Goal: Information Seeking & Learning: Learn about a topic

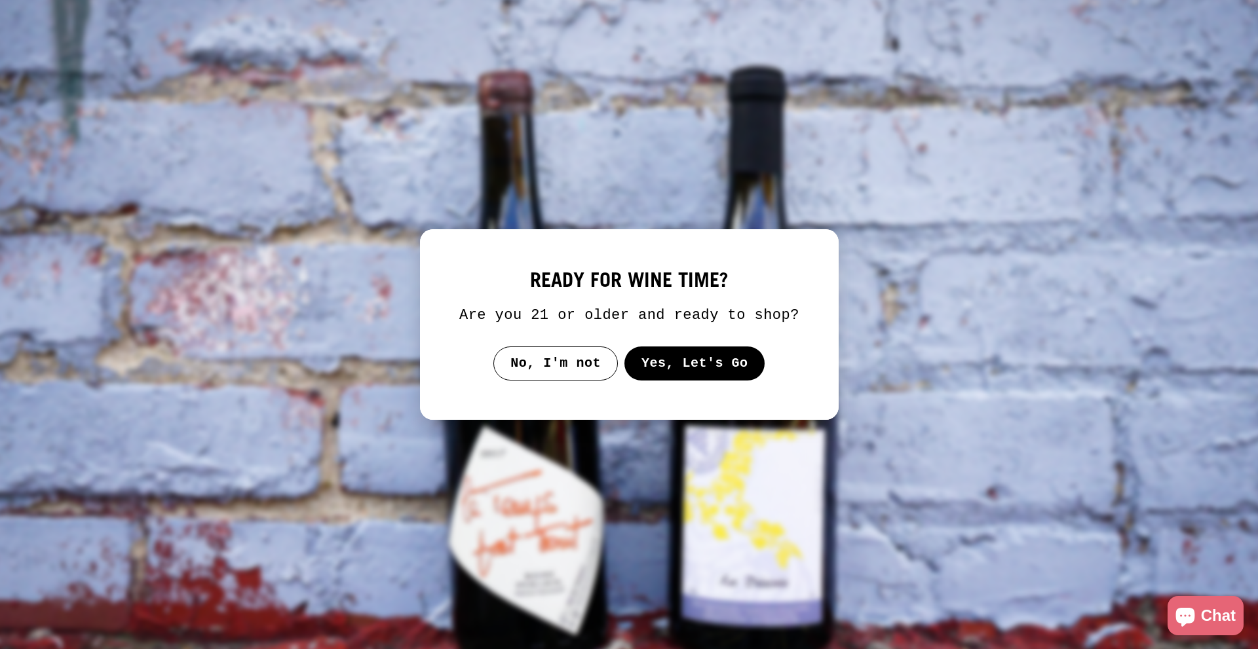
click at [646, 360] on button "Yes, Let's Go" at bounding box center [694, 364] width 141 height 34
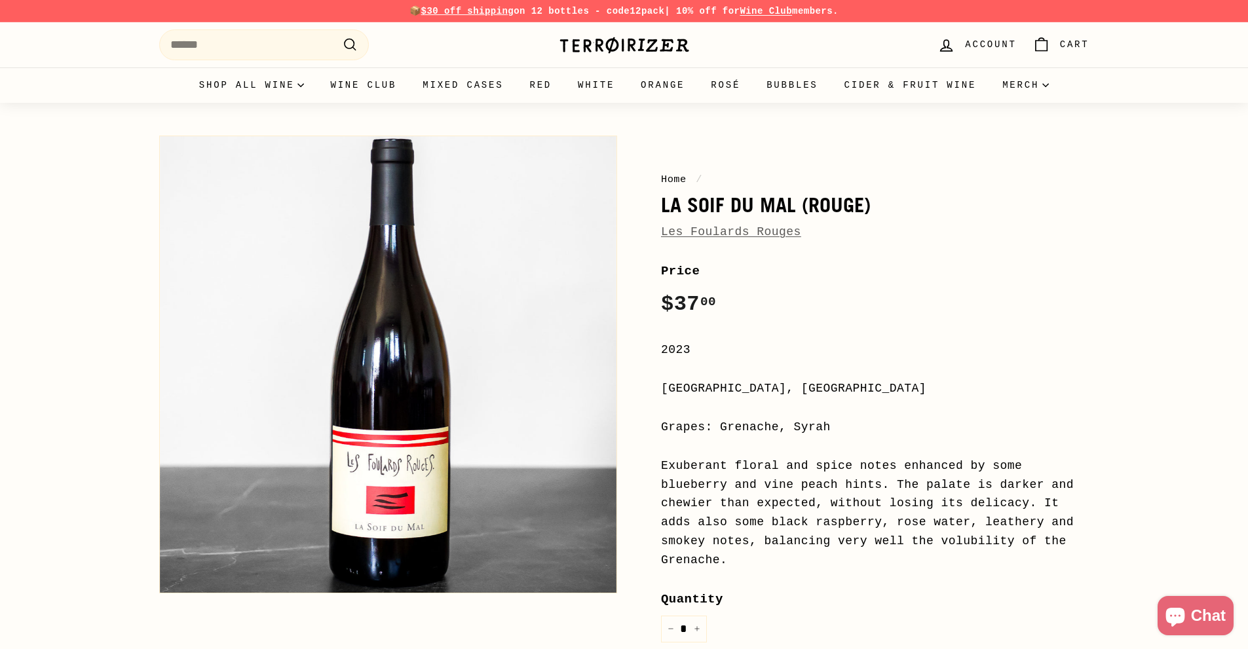
click at [93, 358] on div "Home / La Soif du Mal (rouge) Les Foulards Rouges Home / La Soif du Mal (rouge)…" at bounding box center [624, 527] width 1248 height 849
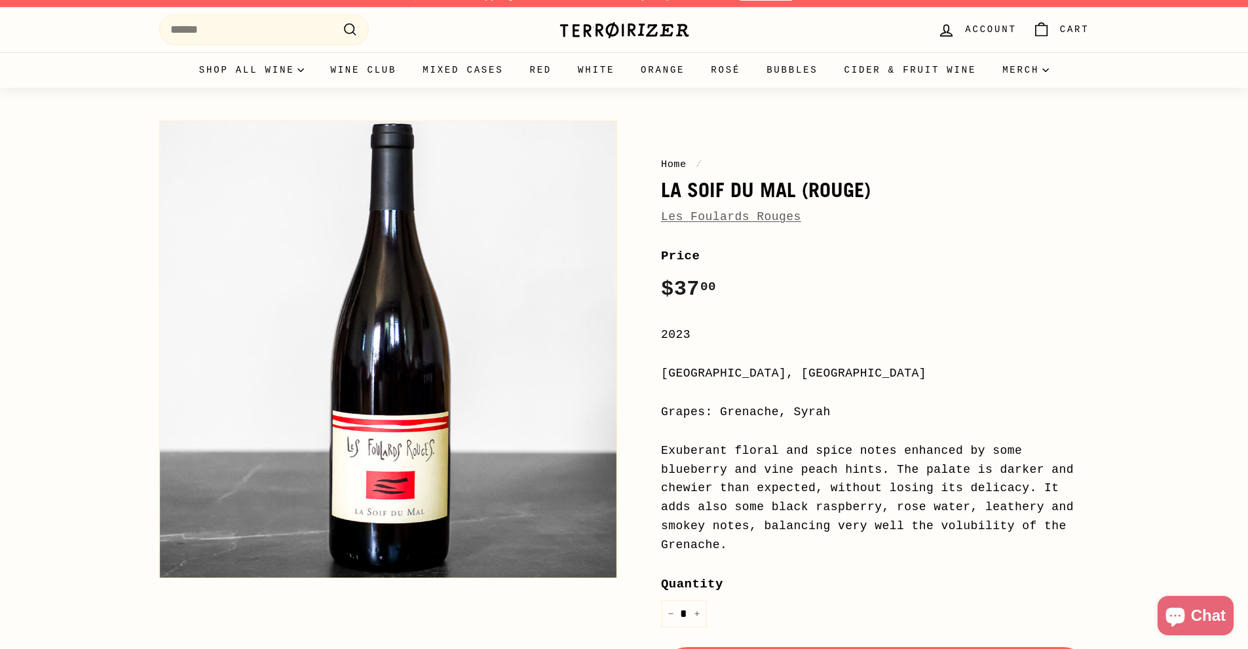
scroll to position [66, 0]
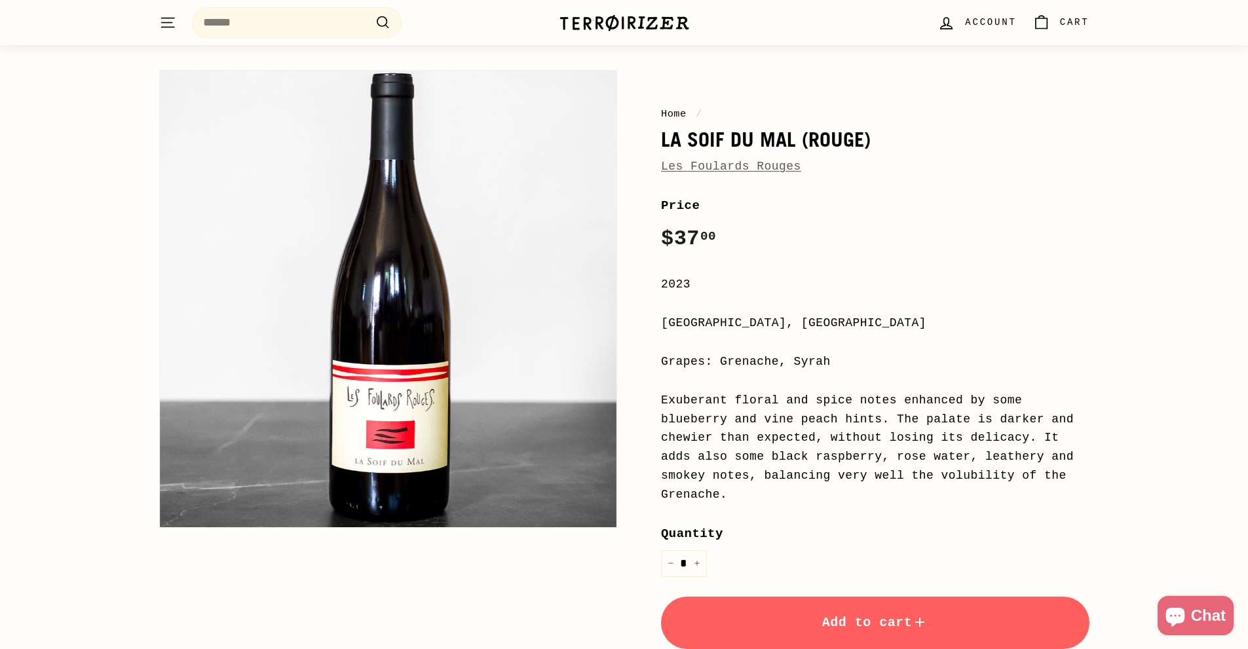
click at [60, 341] on div "Home / La Soif du Mal (rouge) Les Foulards Rouges Home / La Soif du Mal (rouge)…" at bounding box center [624, 461] width 1248 height 849
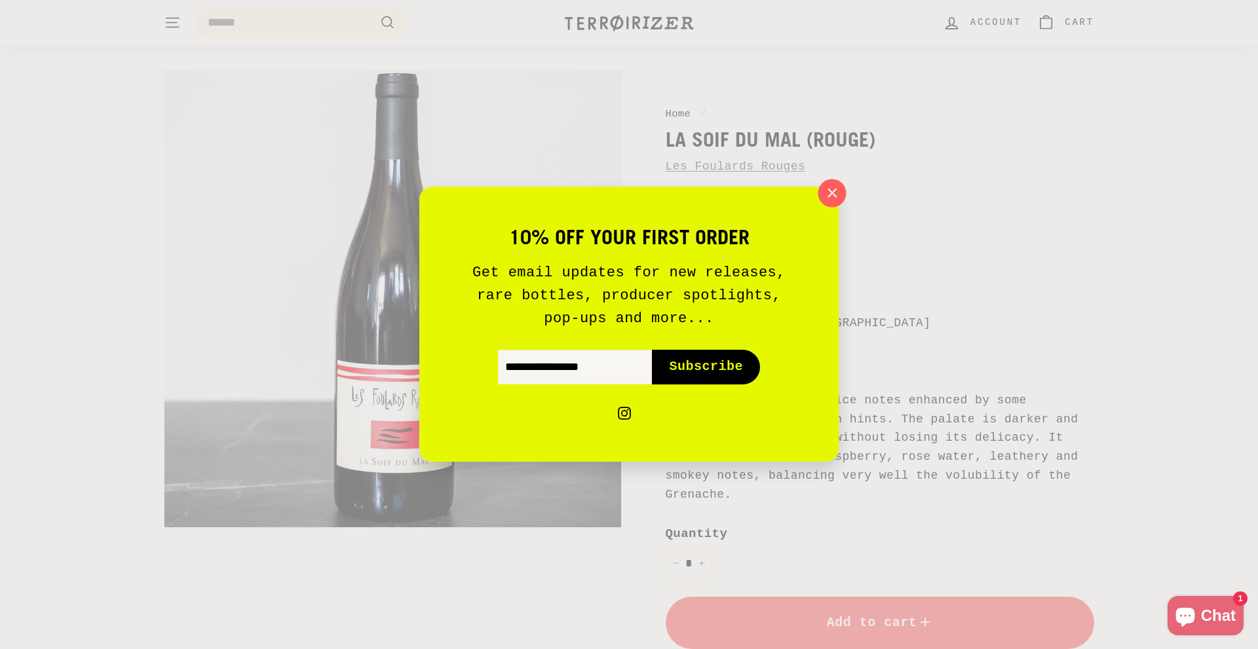
click at [831, 188] on icon "button" at bounding box center [832, 193] width 20 height 20
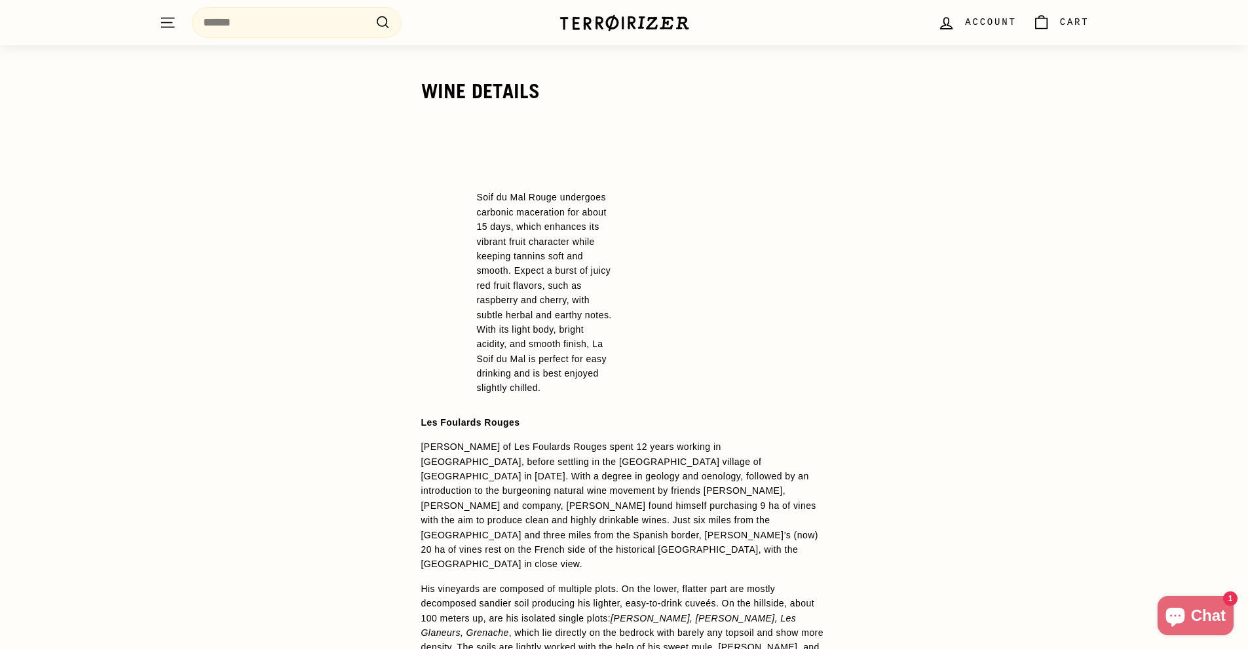
scroll to position [1114, 0]
click at [218, 409] on div "WINE DETAILS Soif du Mal Rouge undergoes carbonic maceration for about 15 days,…" at bounding box center [624, 536] width 1248 height 915
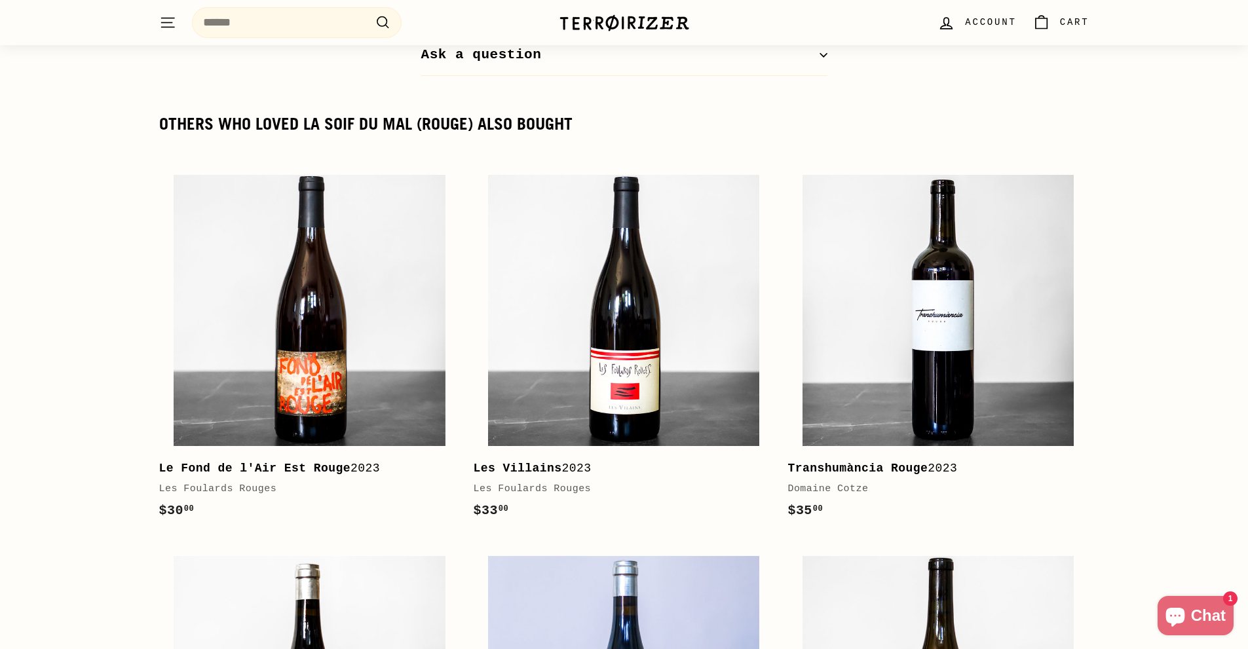
scroll to position [0, 0]
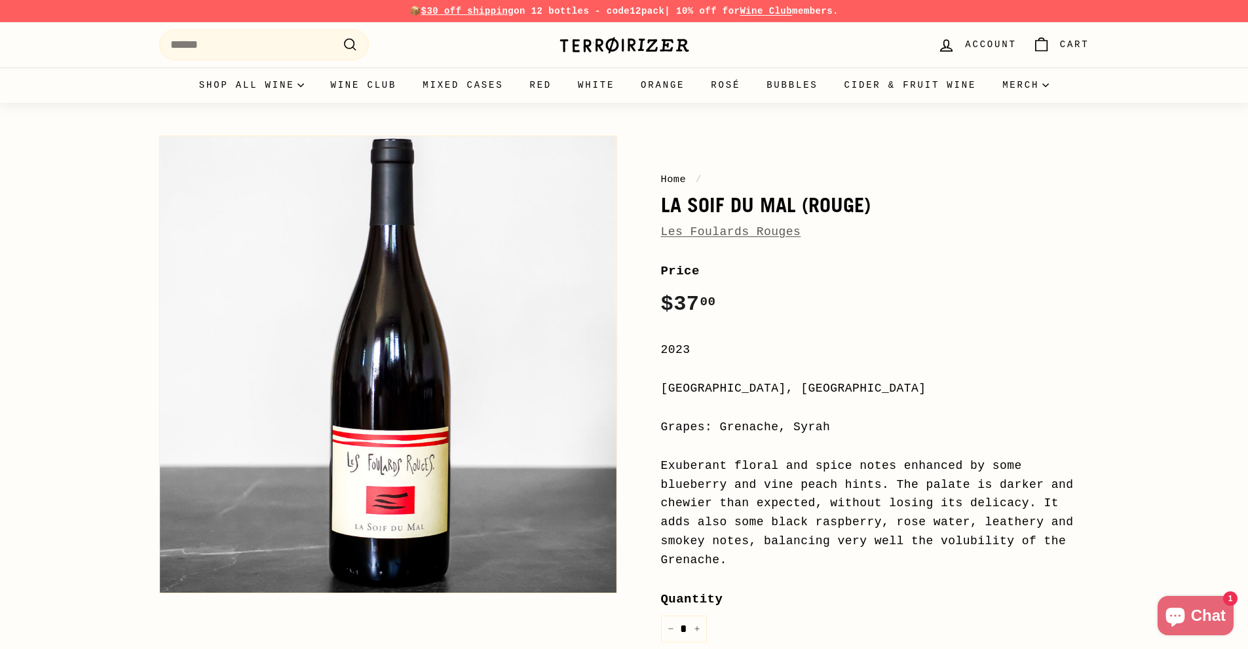
click at [735, 229] on link "Les Foulards Rouges" at bounding box center [731, 231] width 140 height 13
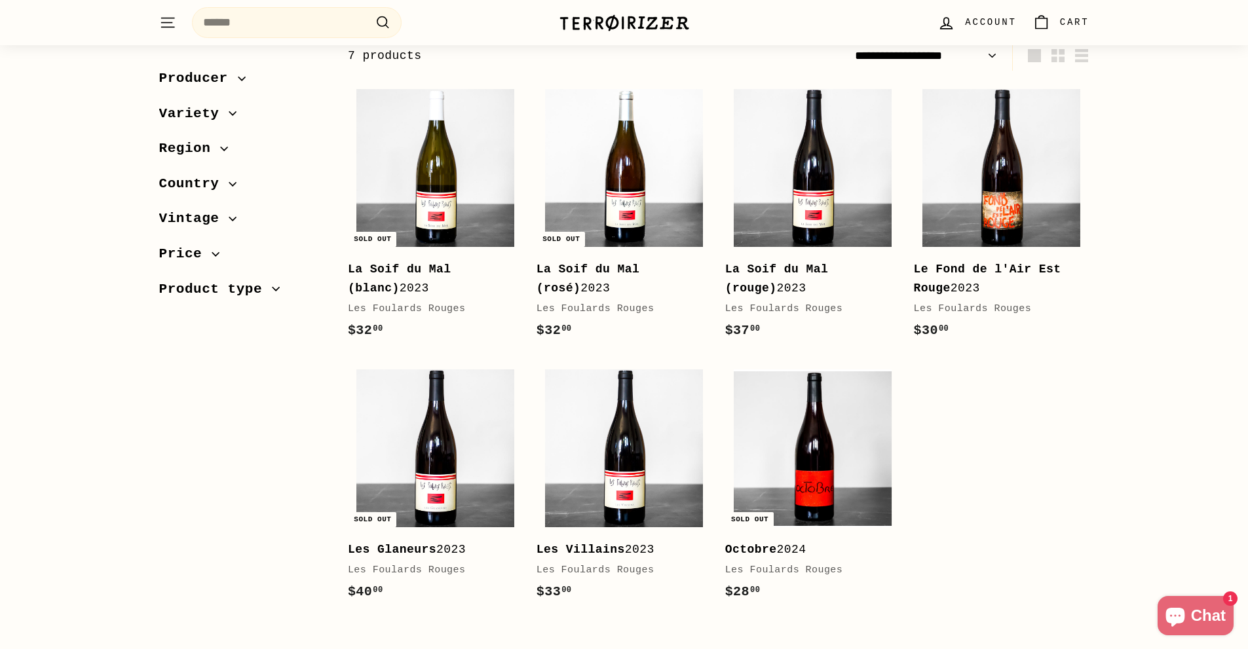
scroll to position [197, 0]
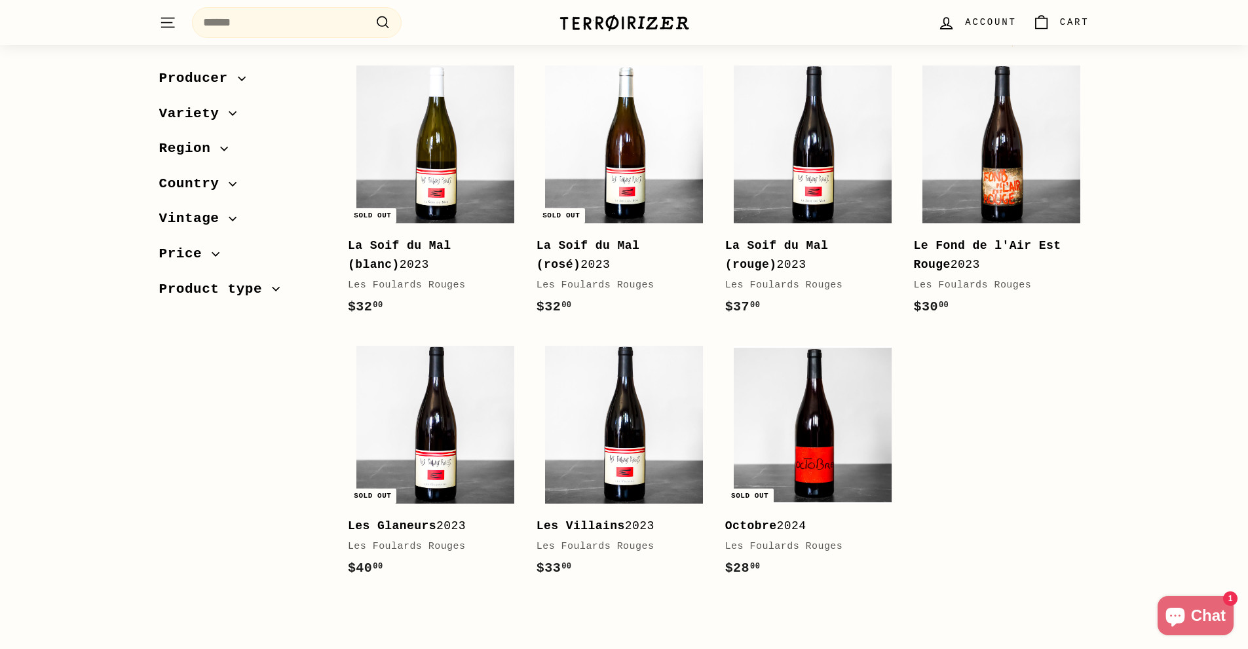
click at [45, 345] on div "Sort Featured Best selling Alphabetically, A-Z Alphabetically, Z-A Price, low t…" at bounding box center [624, 328] width 1248 height 621
click at [989, 119] on img at bounding box center [1002, 145] width 158 height 158
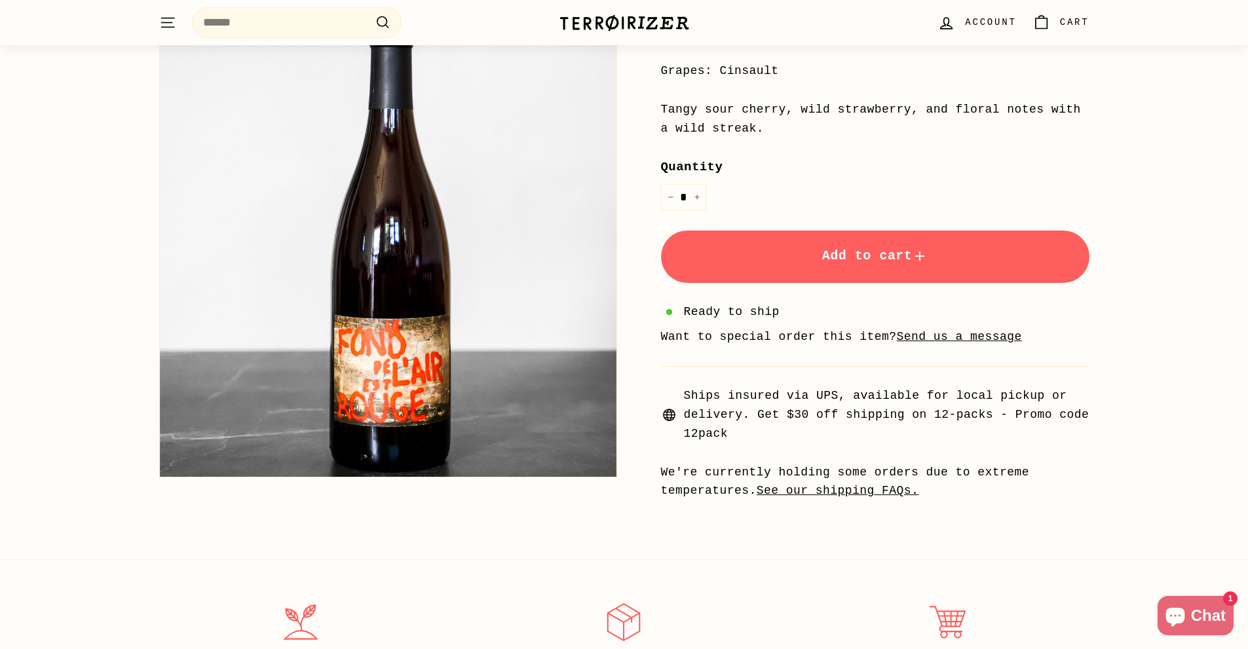
scroll to position [328, 0]
